Goal: Book appointment/travel/reservation

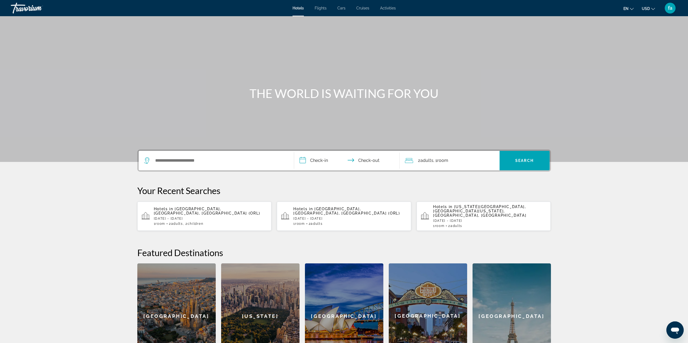
click at [321, 8] on span "Flights" at bounding box center [321, 8] width 12 height 4
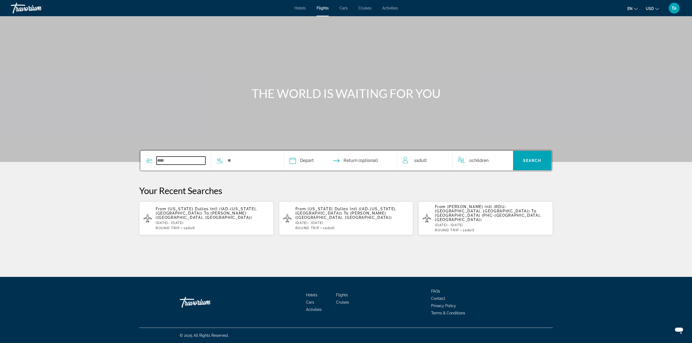
click at [180, 161] on input "Search widget" at bounding box center [180, 161] width 49 height 8
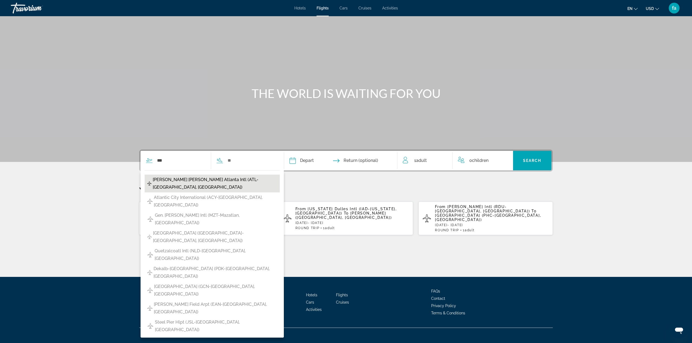
click at [180, 181] on span "Hartsfield Jackson Atlanta Intl (ATL-Atlanta, US)" at bounding box center [215, 183] width 124 height 15
type input "**********"
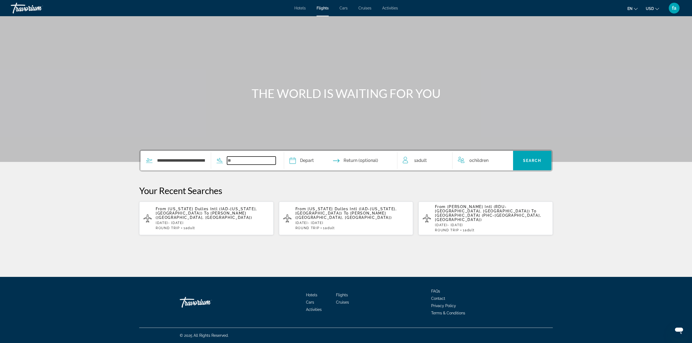
click at [242, 160] on input "Search widget" at bounding box center [251, 161] width 49 height 8
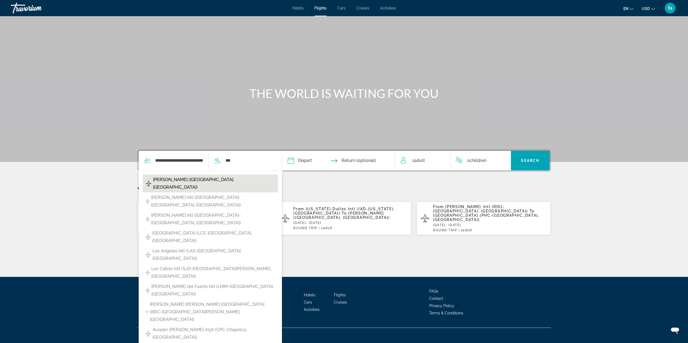
click at [239, 179] on button "Murtala Muhammed Intl (LOS-Lagos, NG)" at bounding box center [210, 184] width 135 height 18
type input "**********"
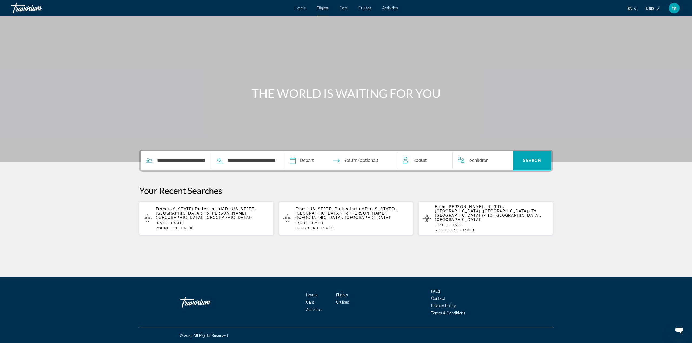
click at [307, 161] on input "Depart date" at bounding box center [316, 161] width 56 height 21
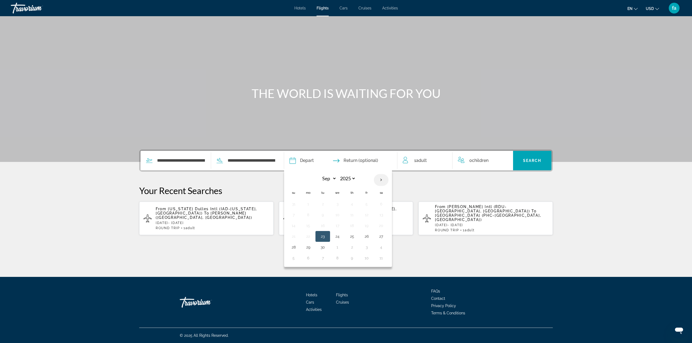
click at [382, 179] on th "Next month" at bounding box center [381, 180] width 15 height 12
select select "**"
click at [323, 226] on button "16" at bounding box center [322, 226] width 9 height 8
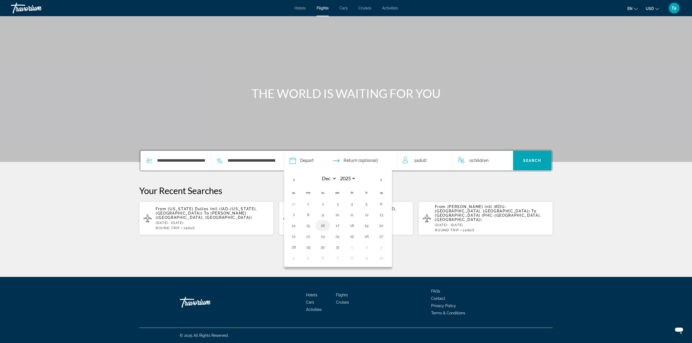
type input "**********"
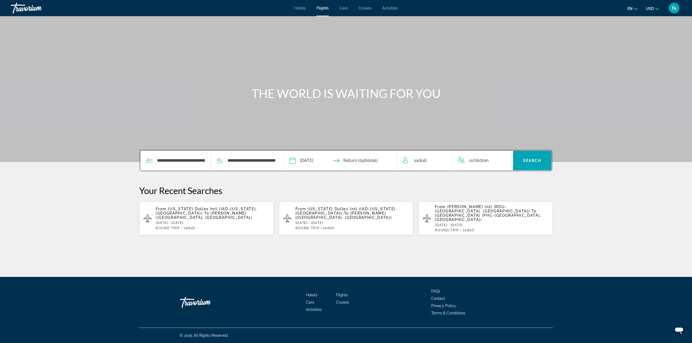
click at [375, 160] on input "Return date" at bounding box center [371, 161] width 56 height 21
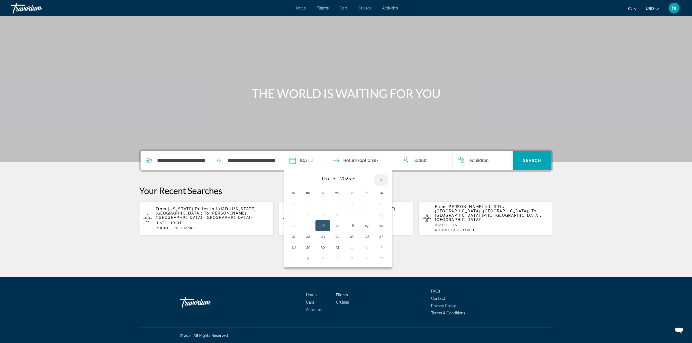
click at [383, 182] on th "Next month" at bounding box center [381, 180] width 15 height 12
select select "*"
select select "****"
click at [307, 216] on button "5" at bounding box center [308, 215] width 9 height 8
type input "**********"
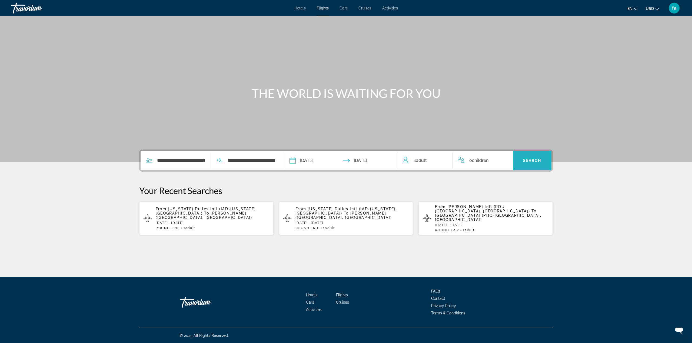
click at [528, 159] on span "Search" at bounding box center [532, 161] width 18 height 4
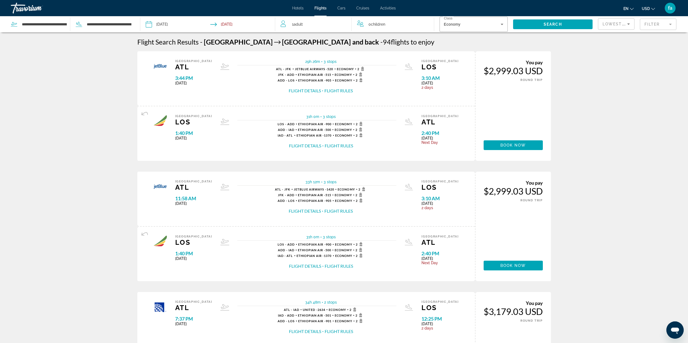
click at [231, 24] on input "Return date: Jan 5, 2026" at bounding box center [243, 25] width 67 height 18
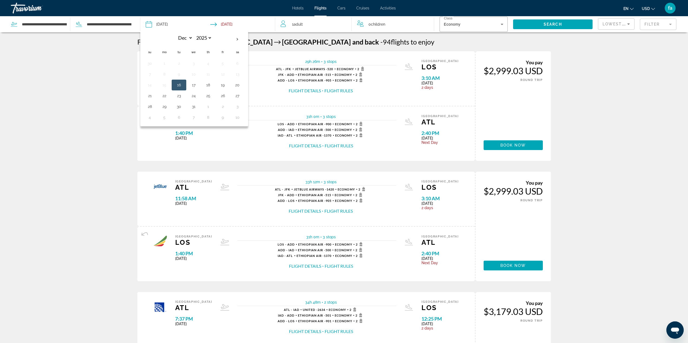
click at [178, 85] on button "16" at bounding box center [179, 85] width 9 height 8
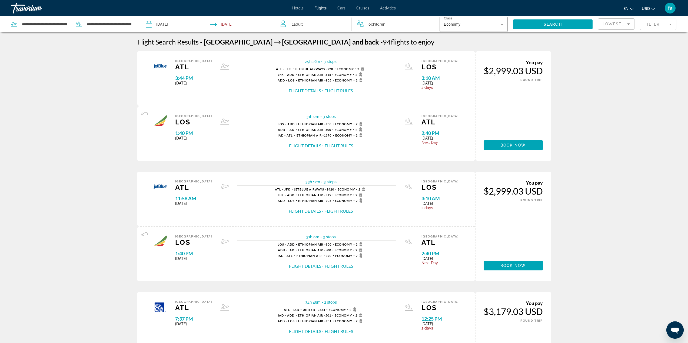
click at [238, 24] on input "**********" at bounding box center [243, 25] width 67 height 18
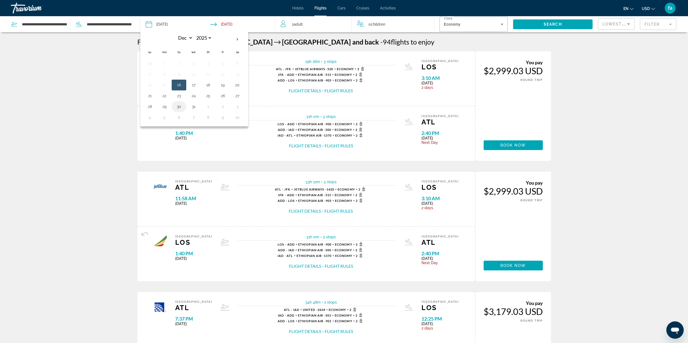
click at [179, 108] on button "30" at bounding box center [179, 107] width 9 height 8
type input "**********"
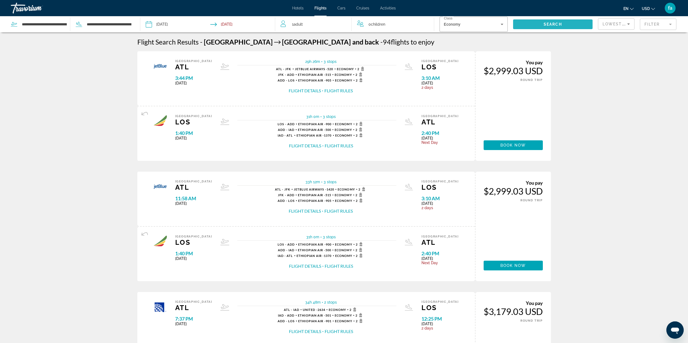
click at [538, 25] on span "Search widget" at bounding box center [552, 24] width 79 height 13
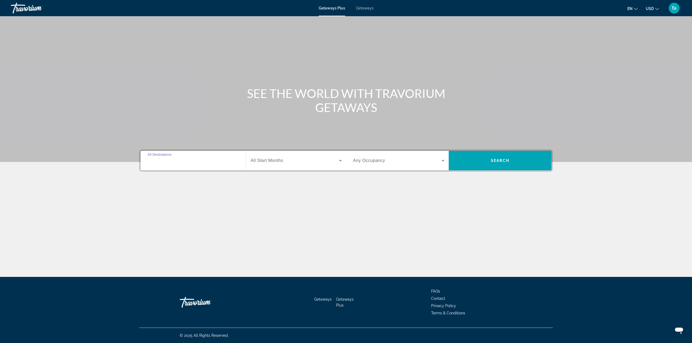
click at [181, 162] on input "Destination All Destinations" at bounding box center [193, 161] width 91 height 6
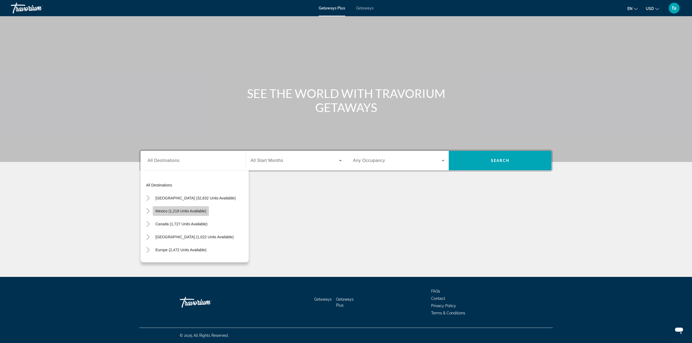
click at [173, 212] on span "Mexico (1,218 units available)" at bounding box center [180, 211] width 51 height 4
type input "**********"
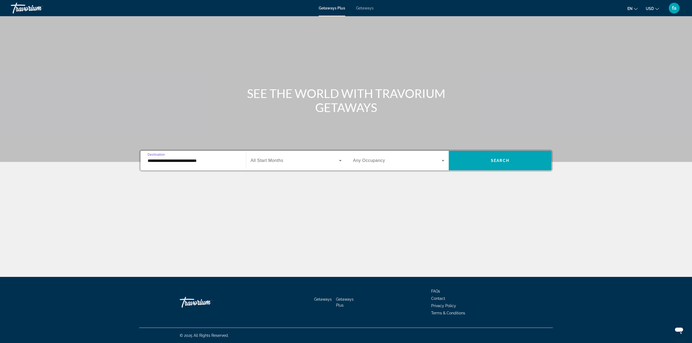
click at [265, 158] on span "All Start Months" at bounding box center [266, 160] width 33 height 5
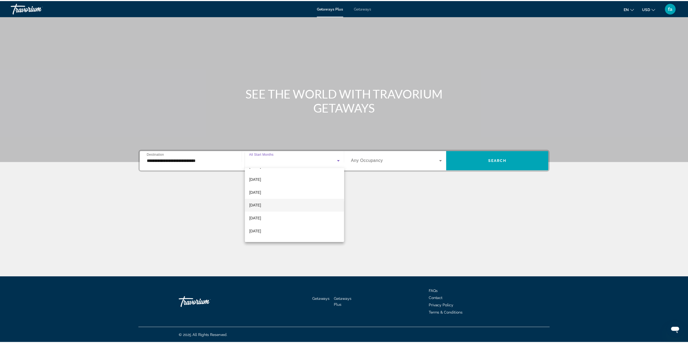
scroll to position [81, 0]
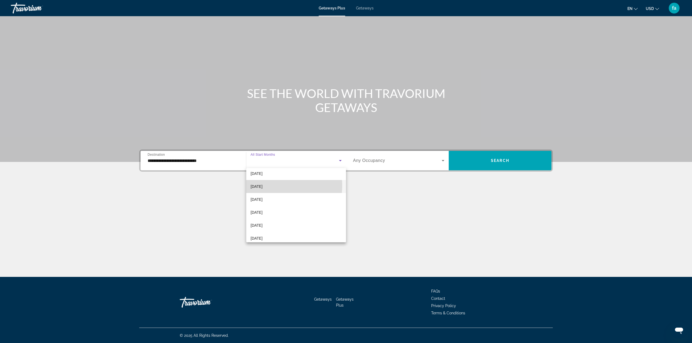
click at [262, 186] on span "March 2026" at bounding box center [256, 186] width 12 height 6
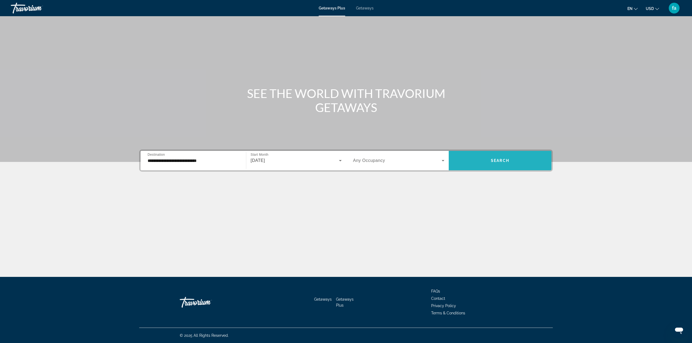
click at [476, 164] on span "Search widget" at bounding box center [500, 160] width 103 height 13
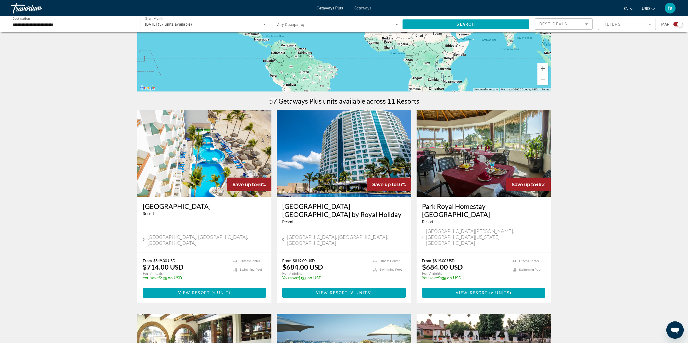
scroll to position [108, 0]
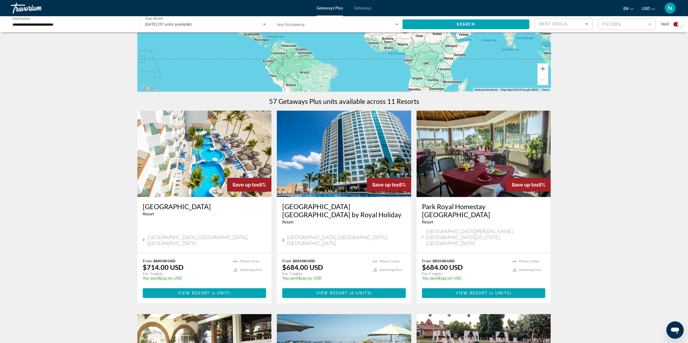
click at [365, 8] on span "Getaways" at bounding box center [363, 8] width 18 height 4
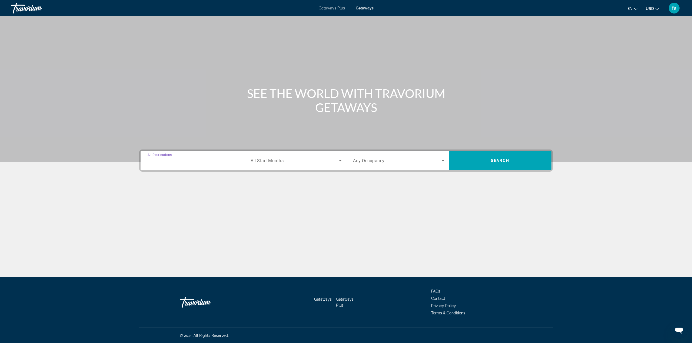
click at [199, 161] on input "Destination All Destinations" at bounding box center [193, 161] width 91 height 6
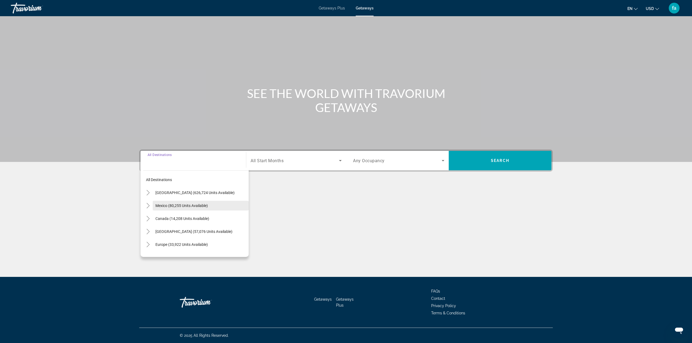
click at [189, 206] on span "Mexico (80,255 units available)" at bounding box center [181, 206] width 52 height 4
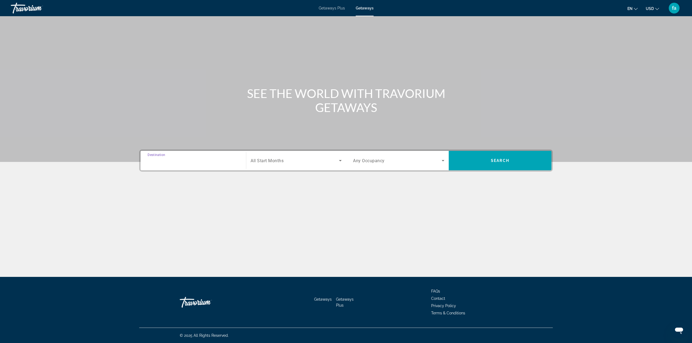
type input "**********"
click at [318, 163] on span "Search widget" at bounding box center [294, 161] width 88 height 6
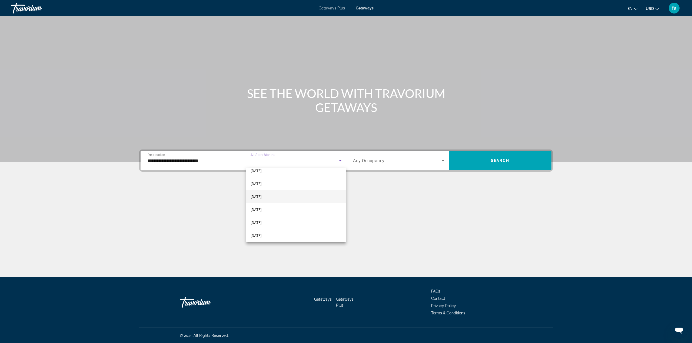
scroll to position [27, 0]
click at [290, 240] on mat-option "March 2026" at bounding box center [296, 240] width 100 height 13
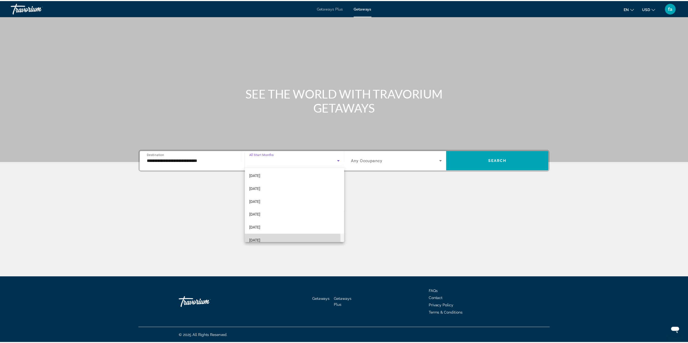
scroll to position [0, 0]
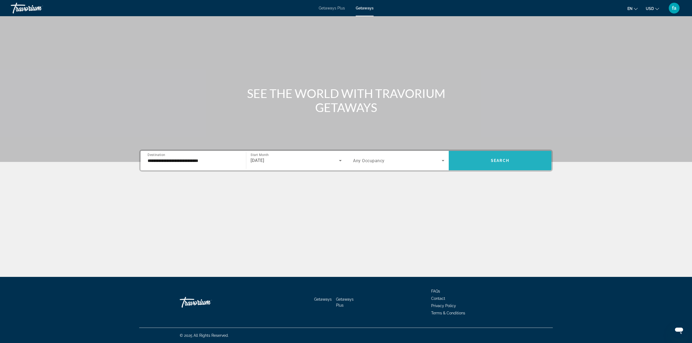
click at [496, 161] on span "Search" at bounding box center [500, 161] width 18 height 4
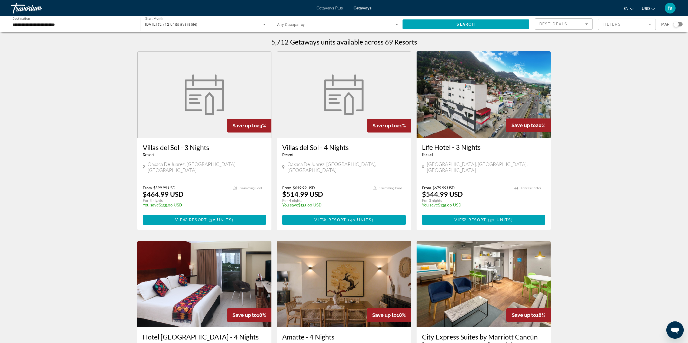
drag, startPoint x: 213, startPoint y: 2, endPoint x: 635, endPoint y: 24, distance: 422.2
click at [635, 24] on mat-form-field "Filters" at bounding box center [627, 24] width 58 height 11
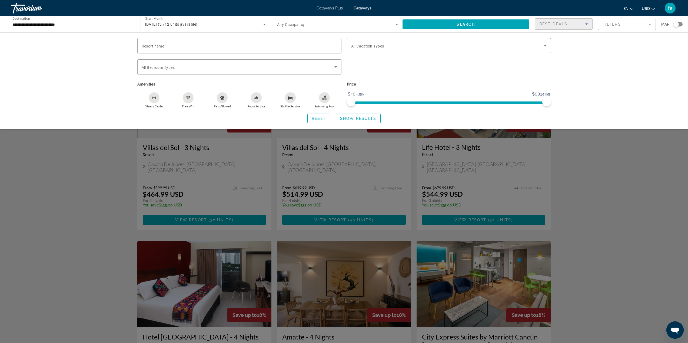
click at [581, 24] on div "Best Deals" at bounding box center [562, 24] width 46 height 6
click at [567, 53] on mat-option "Lowest Price" at bounding box center [563, 51] width 57 height 13
click at [362, 119] on span "Show Results" at bounding box center [358, 118] width 36 height 4
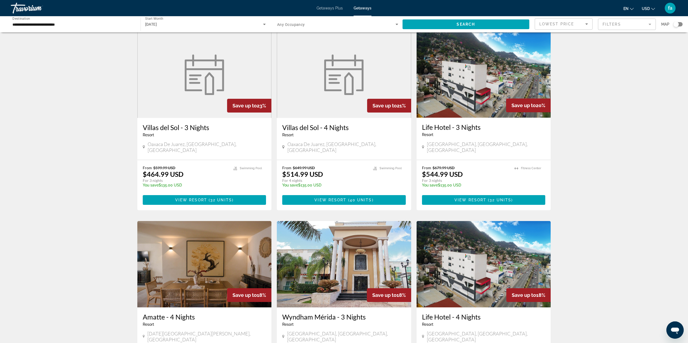
scroll to position [81, 0]
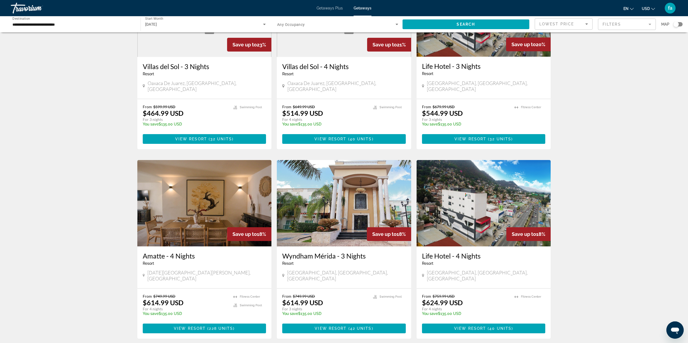
click at [487, 186] on img "Main content" at bounding box center [483, 203] width 134 height 86
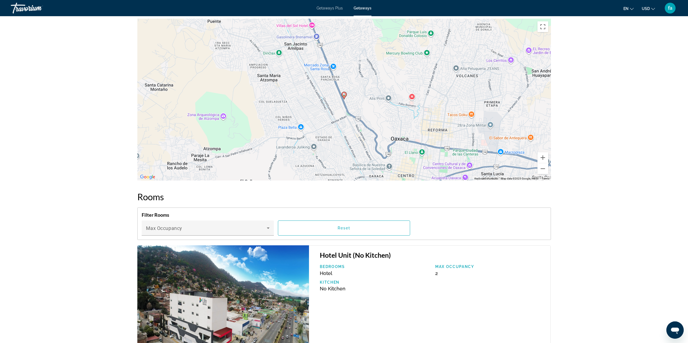
scroll to position [594, 0]
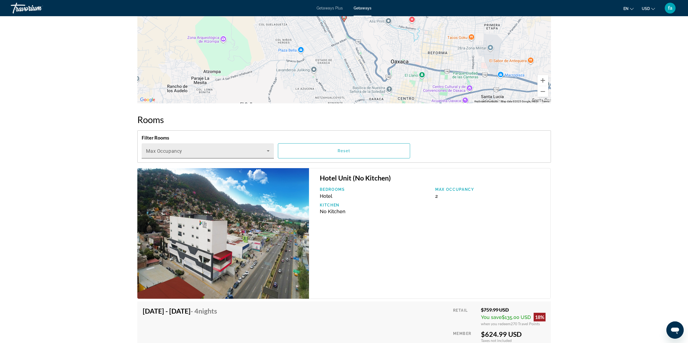
click at [248, 151] on span "Main content" at bounding box center [206, 153] width 121 height 6
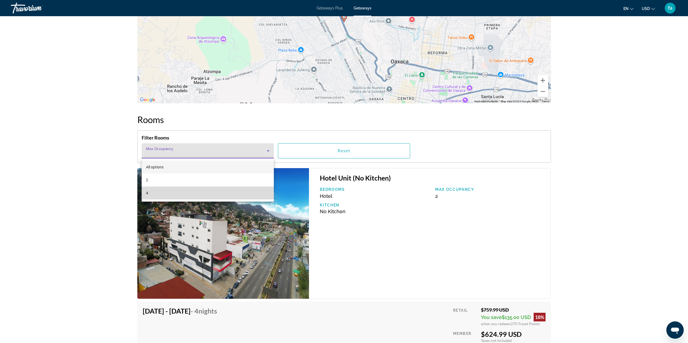
click at [235, 198] on mat-option "4" at bounding box center [208, 193] width 132 height 13
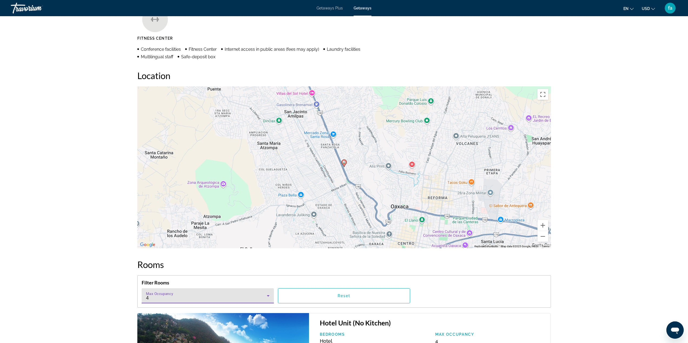
scroll to position [432, 0]
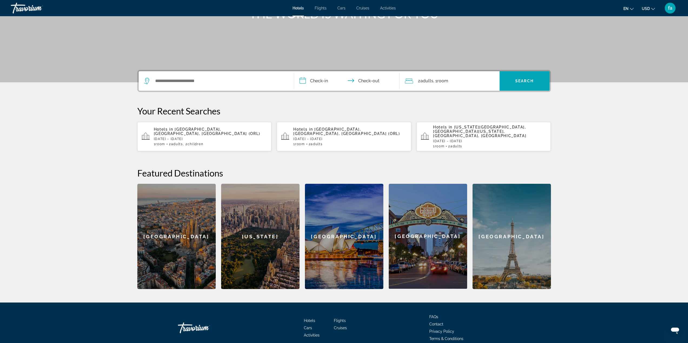
scroll to position [101, 0]
